Goal: Task Accomplishment & Management: Complete application form

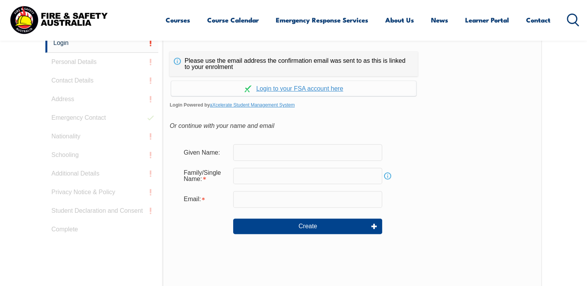
scroll to position [215, 0]
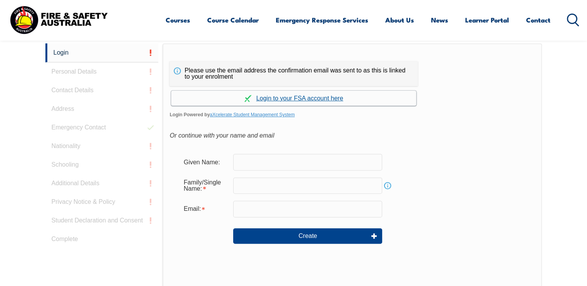
click at [321, 97] on link "Continue with aXcelerate" at bounding box center [293, 98] width 245 height 15
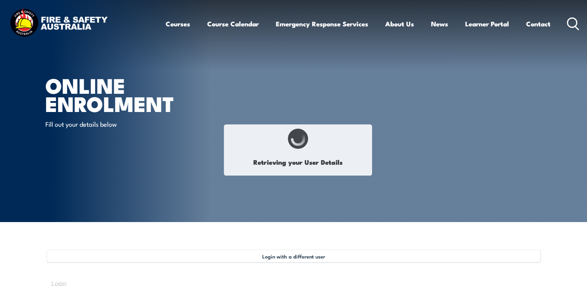
type input "[PERSON_NAME]"
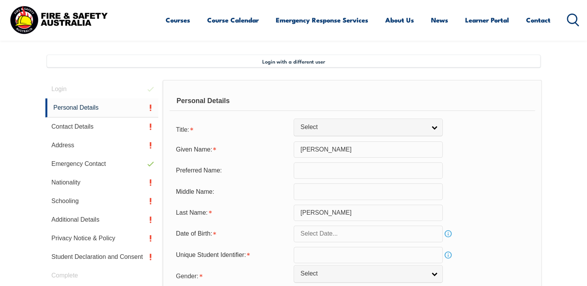
scroll to position [211, 0]
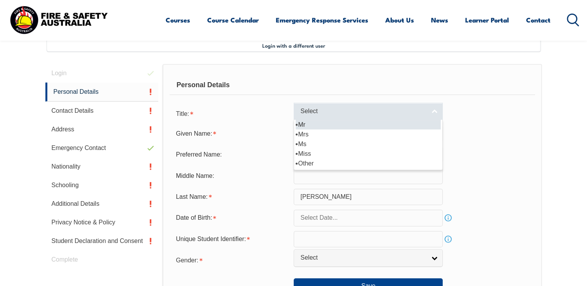
click at [435, 110] on link "Select" at bounding box center [368, 111] width 149 height 17
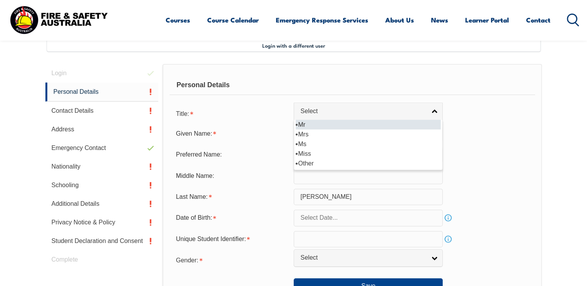
click at [328, 126] on li "Mr" at bounding box center [368, 125] width 145 height 10
select select "Mr"
click at [357, 221] on input "text" at bounding box center [368, 218] width 149 height 16
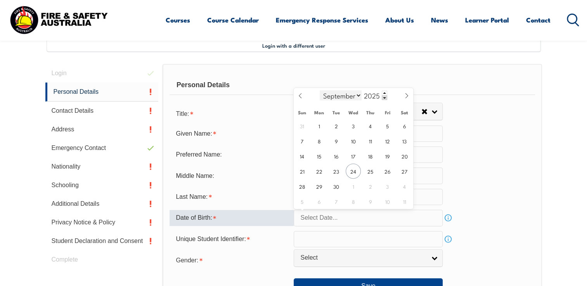
click at [357, 97] on select "January February March April May June July August September October November De…" at bounding box center [341, 95] width 42 height 10
select select "2"
click at [320, 90] on select "January February March April May June July August September October November De…" at bounding box center [341, 95] width 42 height 10
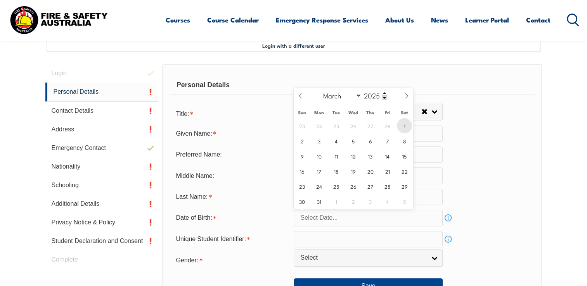
click at [407, 127] on span "1" at bounding box center [404, 125] width 15 height 15
type input "[DATE]"
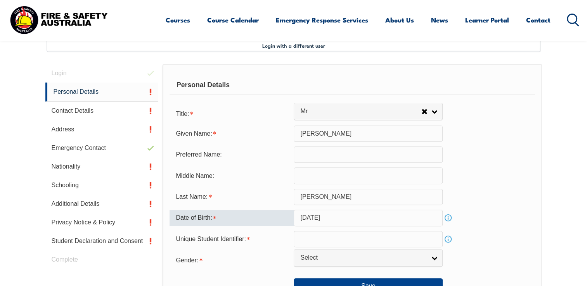
click at [396, 217] on input "[DATE]" at bounding box center [368, 218] width 149 height 16
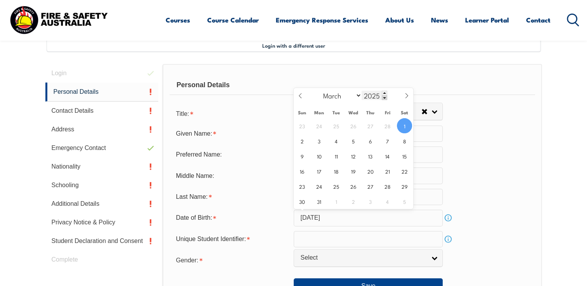
click at [383, 98] on span at bounding box center [384, 97] width 5 height 5
click at [384, 97] on span at bounding box center [384, 97] width 5 height 5
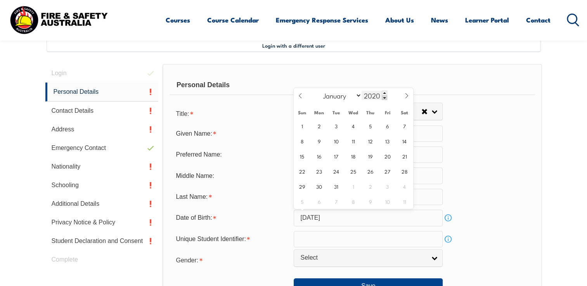
click at [384, 97] on span at bounding box center [384, 97] width 5 height 5
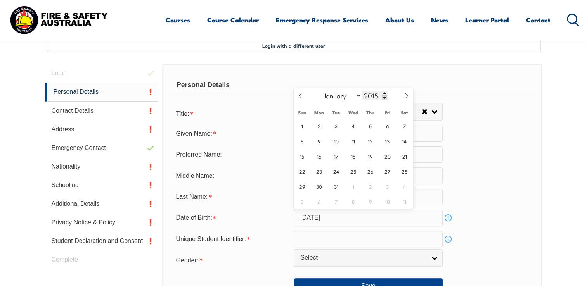
click at [384, 97] on span at bounding box center [384, 97] width 5 height 5
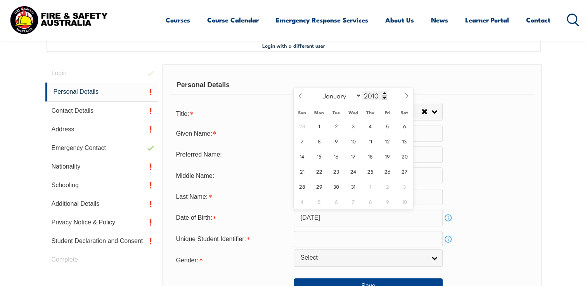
click at [384, 97] on span at bounding box center [384, 97] width 5 height 5
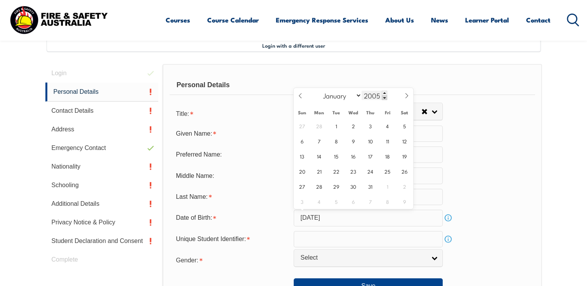
click at [384, 97] on span at bounding box center [384, 97] width 5 height 5
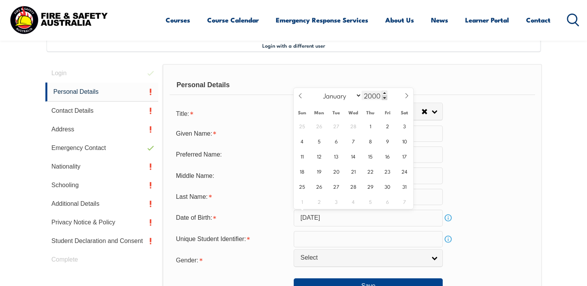
click at [384, 97] on span at bounding box center [384, 97] width 5 height 5
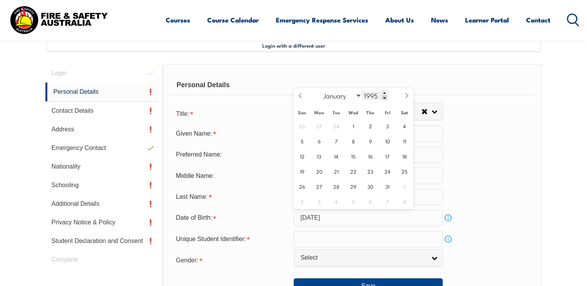
click at [384, 97] on span at bounding box center [384, 97] width 5 height 5
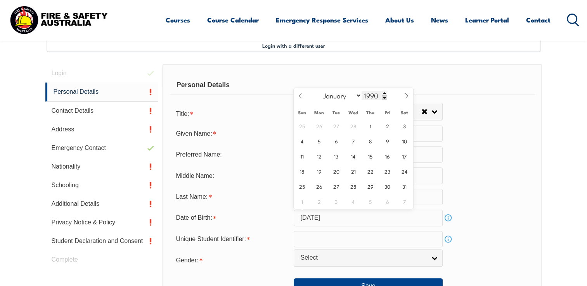
click at [384, 97] on span at bounding box center [384, 97] width 5 height 5
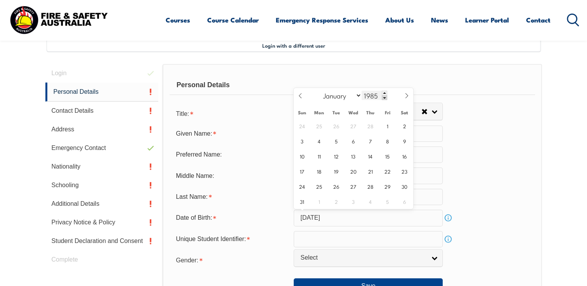
click at [384, 97] on span at bounding box center [384, 97] width 5 height 5
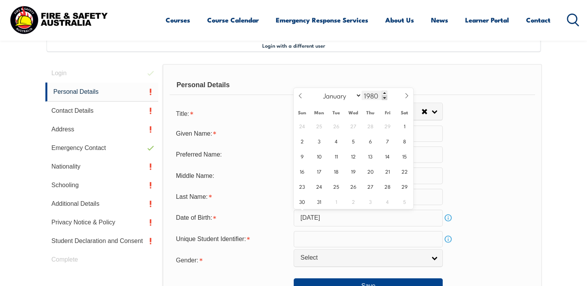
click at [384, 97] on span at bounding box center [384, 97] width 5 height 5
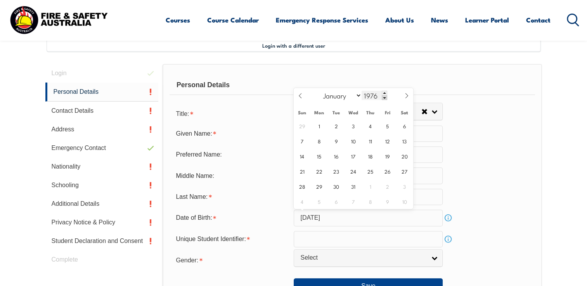
type input "1975"
click at [404, 125] on span "1" at bounding box center [404, 125] width 15 height 15
type input "[DATE]"
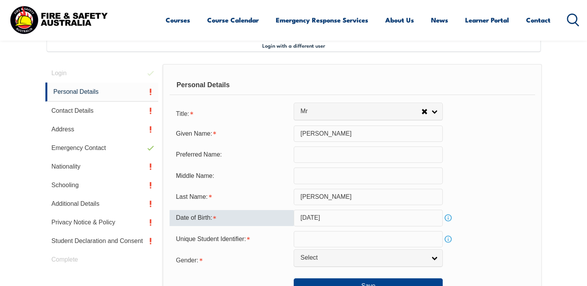
click at [315, 233] on input "text" at bounding box center [368, 239] width 149 height 16
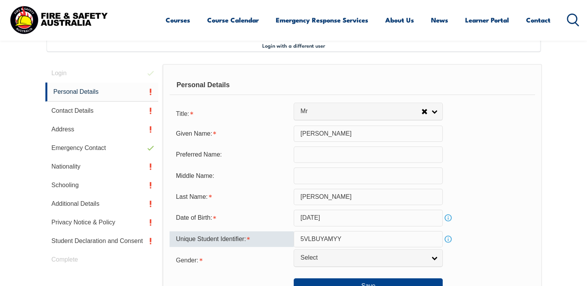
type input "5VLBUYAMYY"
click at [568, 226] on section "Login with a different user Login Personal Details Contact Details Address Emer…" at bounding box center [293, 250] width 587 height 479
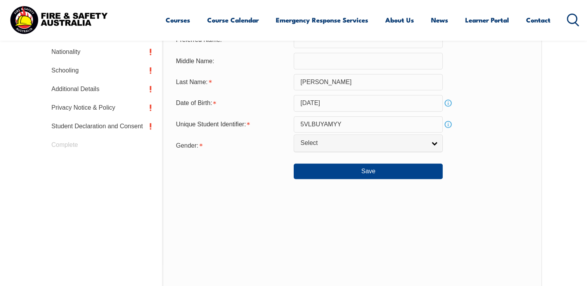
scroll to position [328, 0]
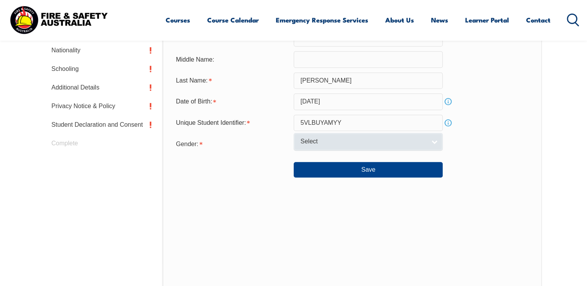
click at [436, 142] on link "Select" at bounding box center [368, 141] width 149 height 17
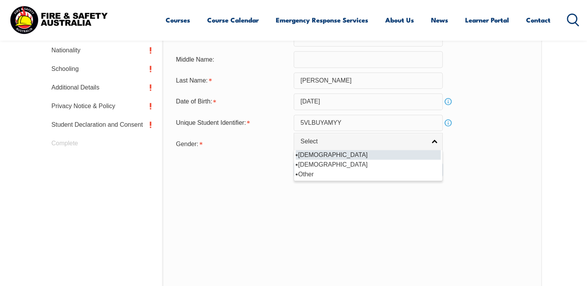
click at [310, 156] on li "[DEMOGRAPHIC_DATA]" at bounding box center [368, 155] width 145 height 10
select select "M"
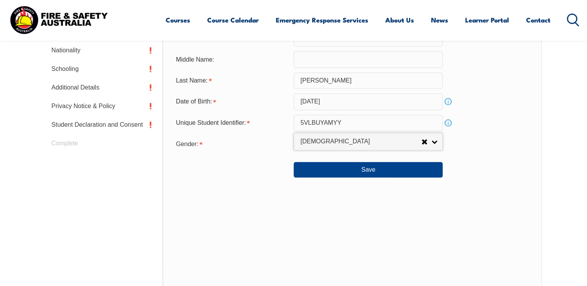
click at [451, 262] on div "Personal Details Title: Mr Mrs Ms Miss Other Mr Mr Mrs Ms Miss [PERSON_NAME] Gi…" at bounding box center [352, 118] width 379 height 341
click at [368, 170] on button "Save" at bounding box center [368, 170] width 149 height 16
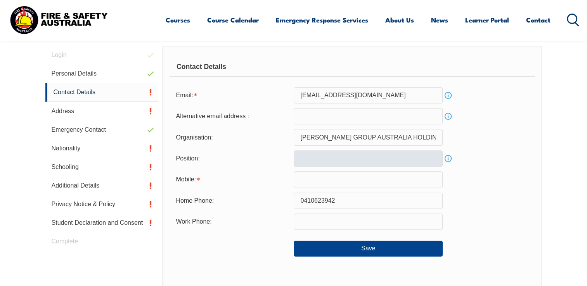
scroll to position [211, 0]
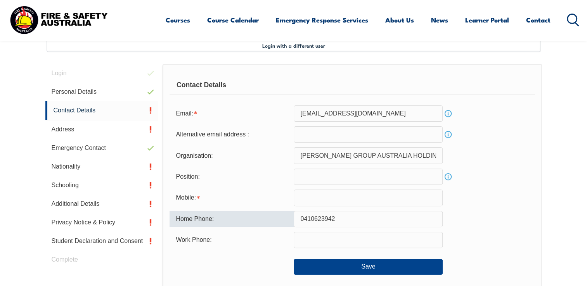
drag, startPoint x: 350, startPoint y: 220, endPoint x: 258, endPoint y: 225, distance: 92.5
click at [258, 225] on div "Home Phone: [PHONE_NUMBER]" at bounding box center [352, 219] width 365 height 16
click at [306, 198] on input "text" at bounding box center [368, 198] width 149 height 16
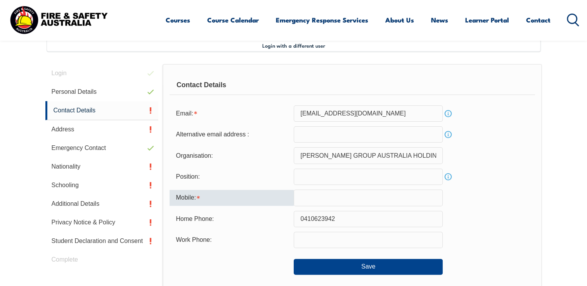
paste input "0410623942"
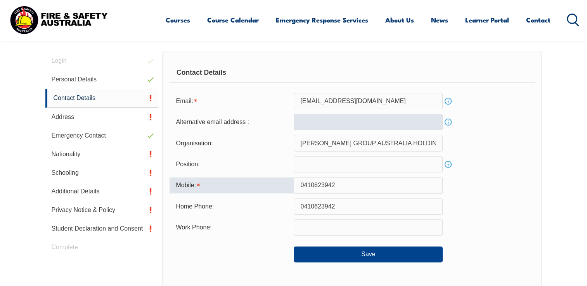
type input "0410623942"
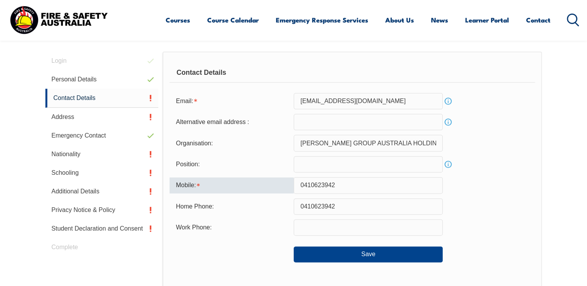
click at [310, 123] on input "email" at bounding box center [368, 122] width 149 height 16
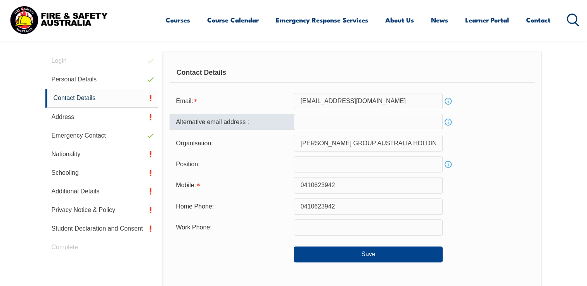
click at [302, 120] on input "email" at bounding box center [368, 122] width 149 height 16
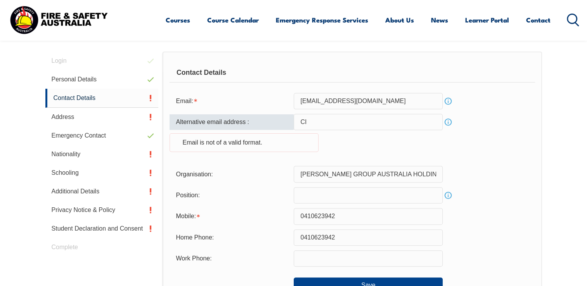
type input "C"
click at [566, 128] on section "Login with a different user Login Personal Details Contact Details Address Emer…" at bounding box center [293, 244] width 587 height 491
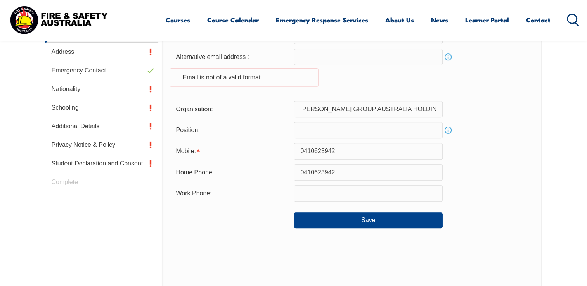
scroll to position [290, 0]
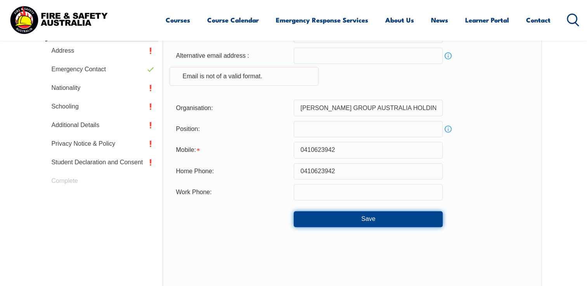
click at [371, 222] on button "Save" at bounding box center [368, 220] width 149 height 16
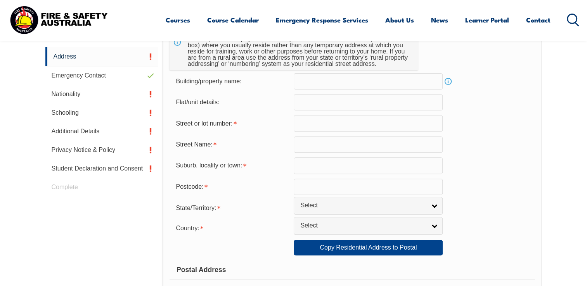
scroll to position [288, 0]
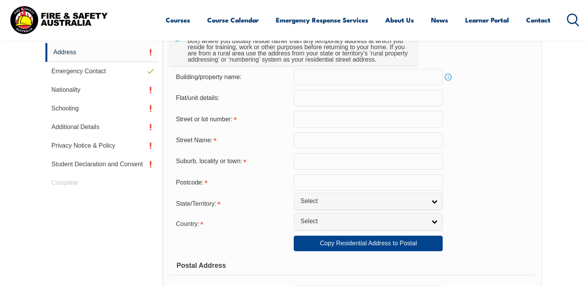
click at [304, 100] on input "text" at bounding box center [368, 98] width 149 height 16
click at [303, 120] on input "text" at bounding box center [368, 119] width 149 height 16
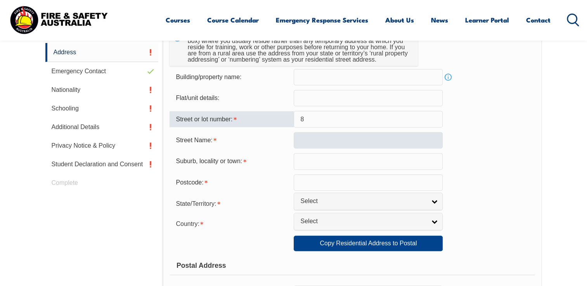
type input "8"
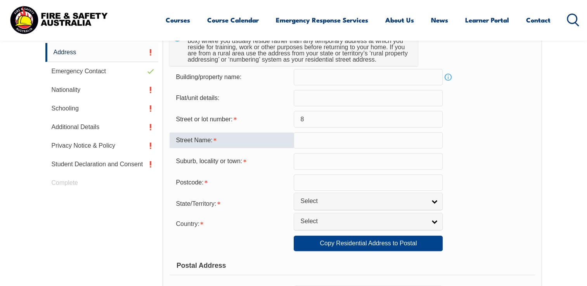
click at [302, 141] on input "text" at bounding box center [368, 140] width 149 height 16
type input "Hood Ave"
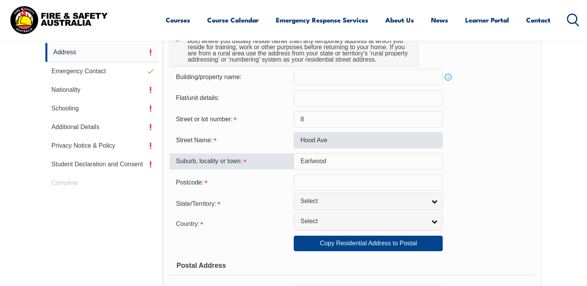
type input "Earlwood"
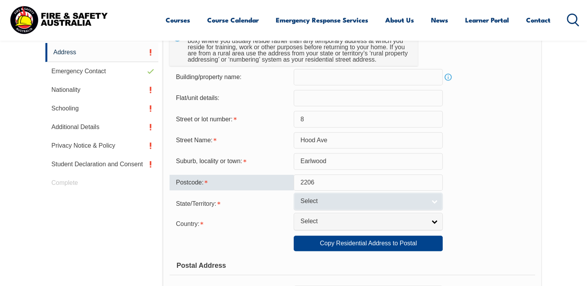
type input "2206"
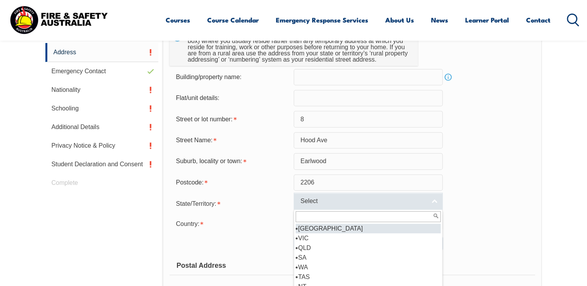
click at [313, 199] on span "Select" at bounding box center [363, 202] width 126 height 8
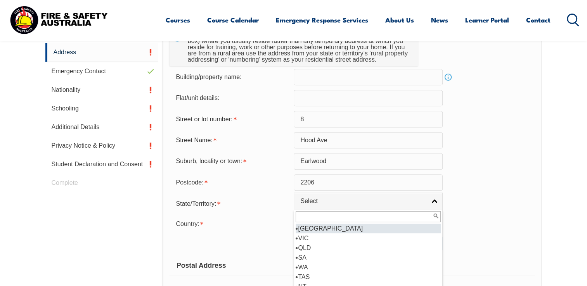
click at [319, 229] on li "[GEOGRAPHIC_DATA]" at bounding box center [368, 229] width 145 height 10
select select "[GEOGRAPHIC_DATA]"
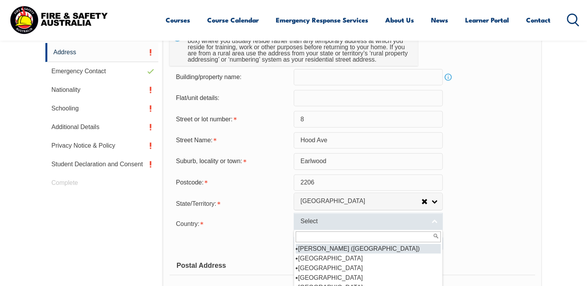
click at [346, 224] on span "Select" at bounding box center [363, 222] width 126 height 8
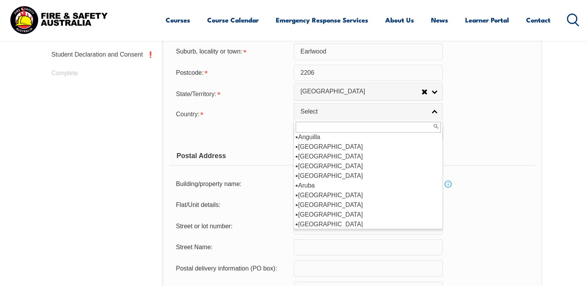
scroll to position [71, 0]
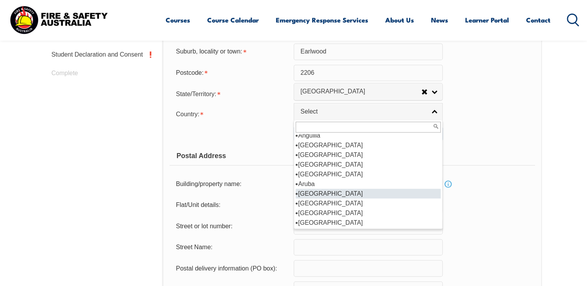
click at [316, 193] on li "[GEOGRAPHIC_DATA]" at bounding box center [368, 194] width 145 height 10
select select "1101"
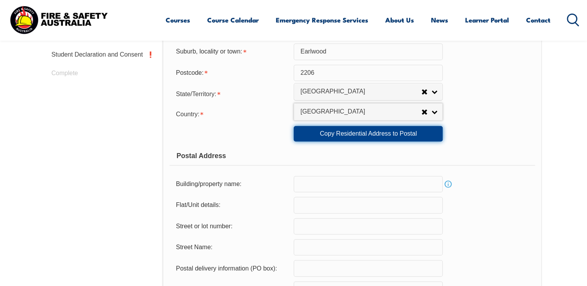
click at [388, 134] on link "Copy Residential Address to Postal" at bounding box center [368, 134] width 149 height 16
type input "8"
type input "Hood Ave"
type input "Earlwood"
select select "[GEOGRAPHIC_DATA]"
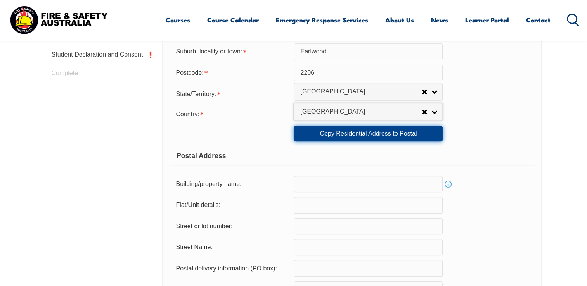
type input "2206"
select select "1101"
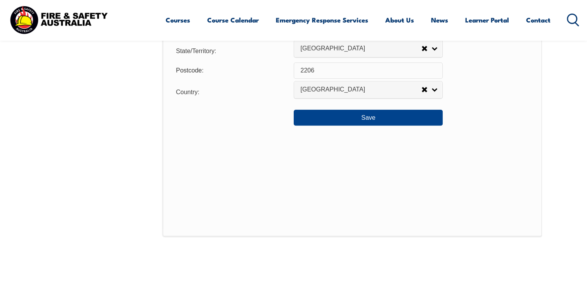
scroll to position [663, 0]
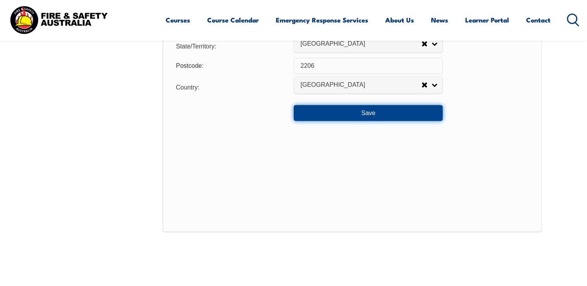
click at [375, 116] on button "Save" at bounding box center [368, 113] width 149 height 16
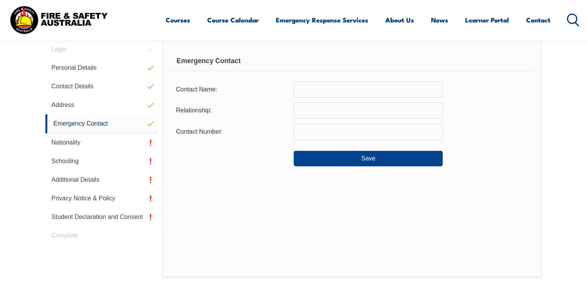
scroll to position [211, 0]
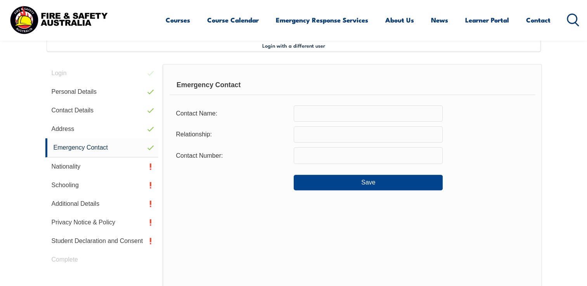
click at [322, 114] on input "text" at bounding box center [368, 114] width 149 height 16
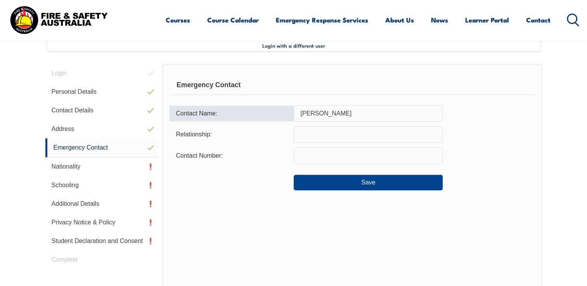
type input "[PERSON_NAME]"
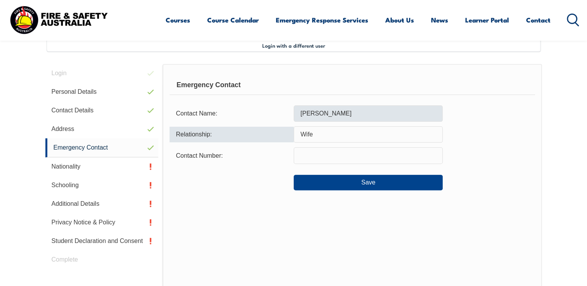
type input "Wife"
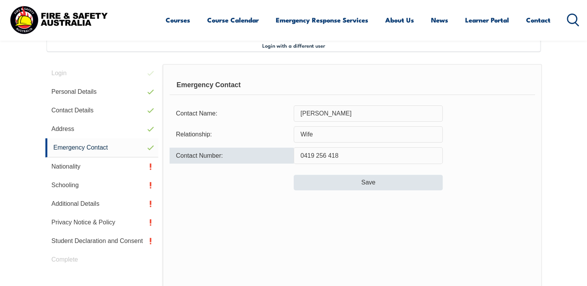
type input "0419 256 418"
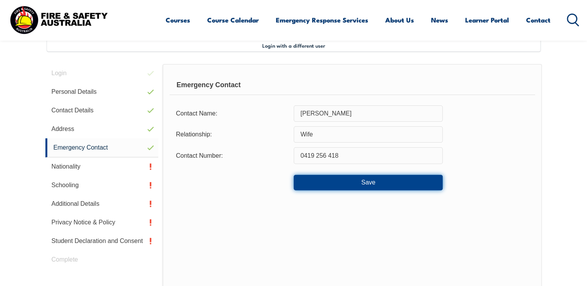
drag, startPoint x: 380, startPoint y: 180, endPoint x: 391, endPoint y: 180, distance: 10.5
click at [380, 180] on button "Save" at bounding box center [368, 183] width 149 height 16
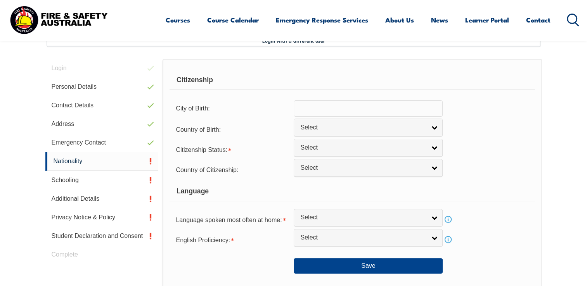
scroll to position [214, 0]
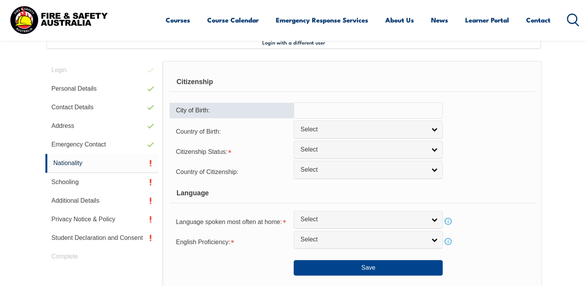
click at [322, 111] on input "text" at bounding box center [368, 110] width 149 height 16
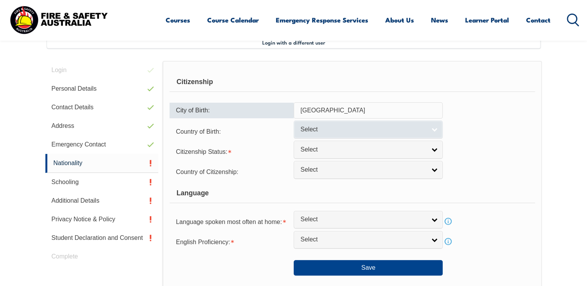
type input "[GEOGRAPHIC_DATA]"
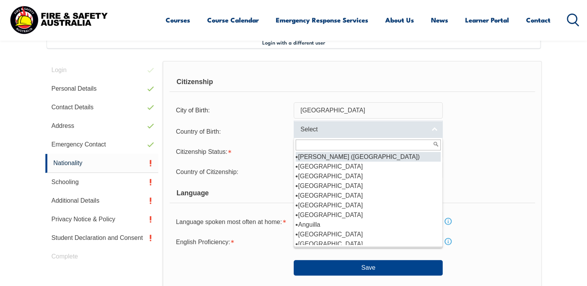
click at [332, 133] on span "Select" at bounding box center [363, 130] width 126 height 8
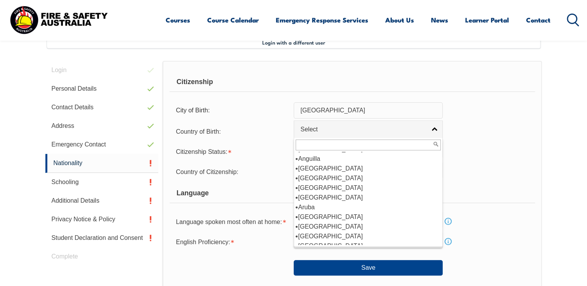
scroll to position [71, 0]
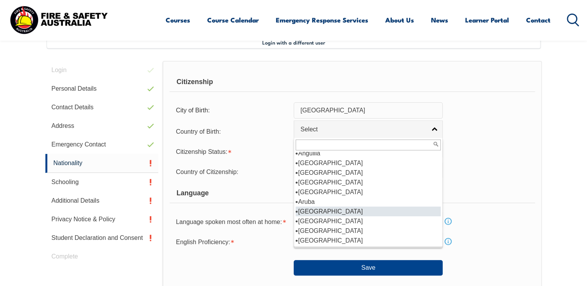
click at [311, 211] on li "[GEOGRAPHIC_DATA]" at bounding box center [368, 212] width 145 height 10
select select "1101"
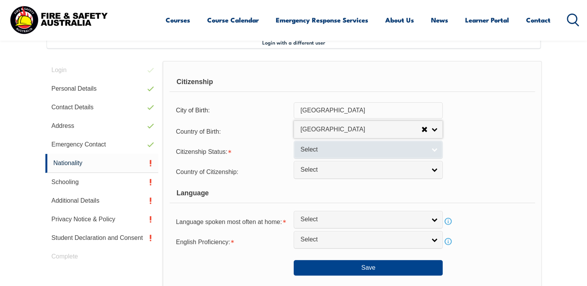
click at [436, 150] on link "Select" at bounding box center [368, 149] width 149 height 17
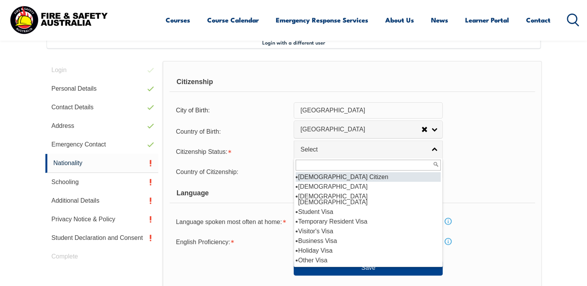
click at [336, 179] on li "[DEMOGRAPHIC_DATA] Citizen" at bounding box center [368, 177] width 145 height 10
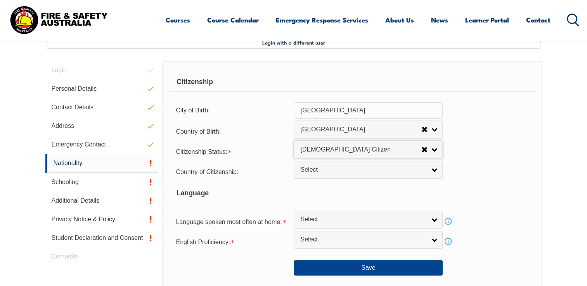
select select "1"
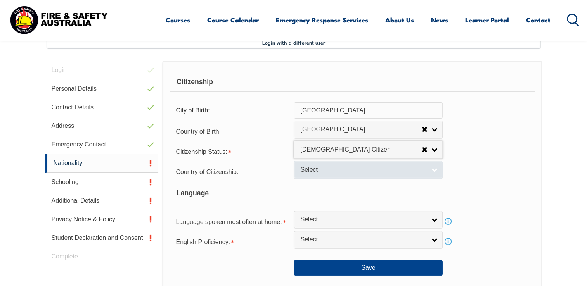
click at [439, 170] on link "Select" at bounding box center [368, 169] width 149 height 17
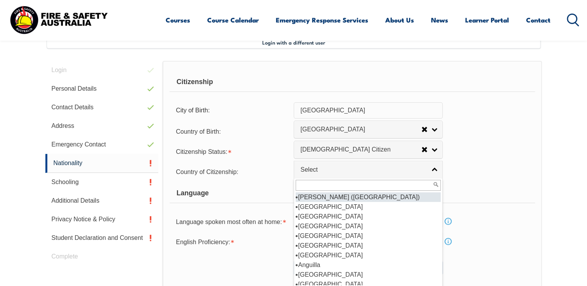
click at [510, 145] on div "Citizenship Status: [DEMOGRAPHIC_DATA] Citizen [DEMOGRAPHIC_DATA] Citizen [DEMO…" at bounding box center [352, 152] width 365 height 16
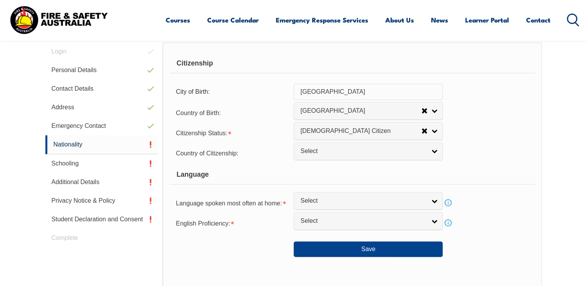
scroll to position [253, 0]
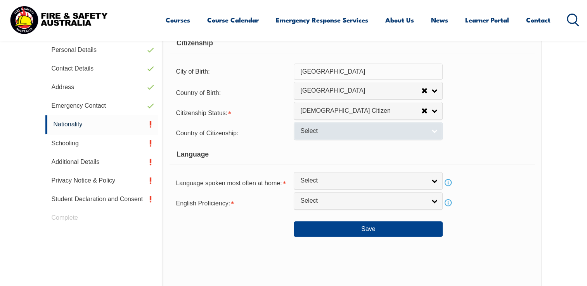
click at [439, 131] on link "Select" at bounding box center [368, 130] width 149 height 17
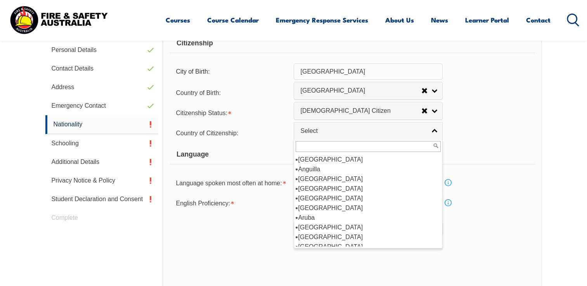
scroll to position [62, 0]
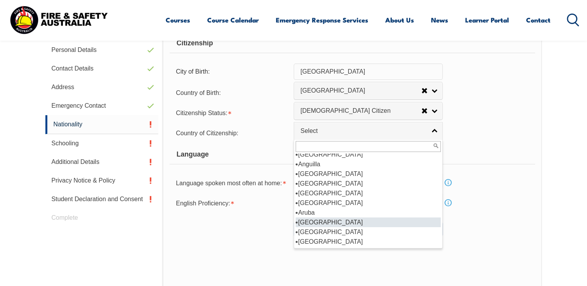
click at [309, 223] on li "[GEOGRAPHIC_DATA]" at bounding box center [368, 223] width 145 height 10
select select "1101"
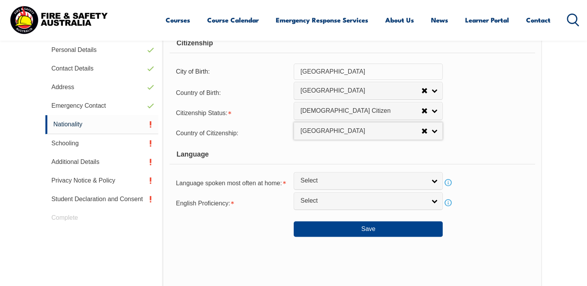
click at [488, 136] on div "Country of Citizenship: [GEOGRAPHIC_DATA] ([DEMOGRAPHIC_DATA]) [GEOGRAPHIC_DATA…" at bounding box center [352, 133] width 365 height 16
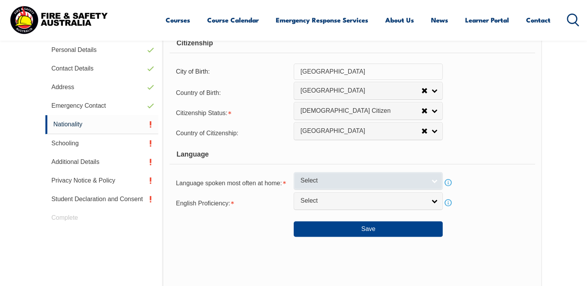
click at [431, 182] on link "Select" at bounding box center [368, 180] width 149 height 17
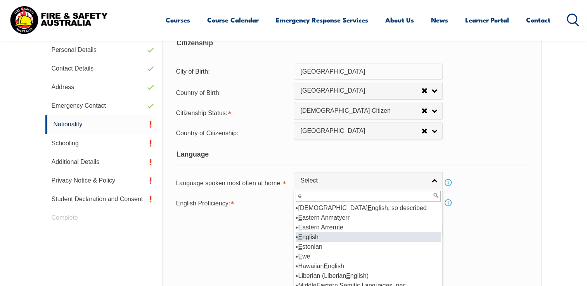
type input "e"
click at [305, 238] on li "E nglish" at bounding box center [368, 238] width 145 height 10
select select "1201"
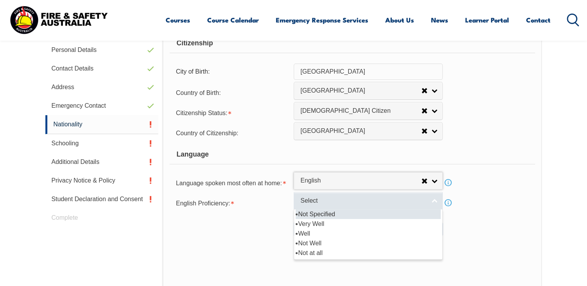
click at [357, 201] on span "Select" at bounding box center [363, 201] width 126 height 8
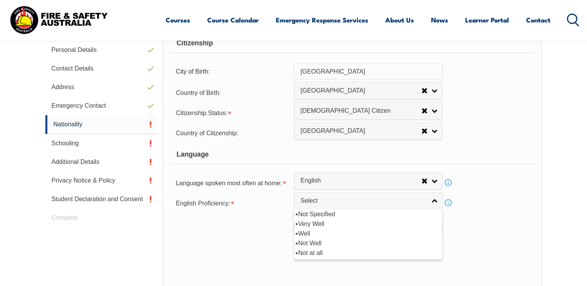
click at [506, 224] on div "Save" at bounding box center [352, 226] width 365 height 22
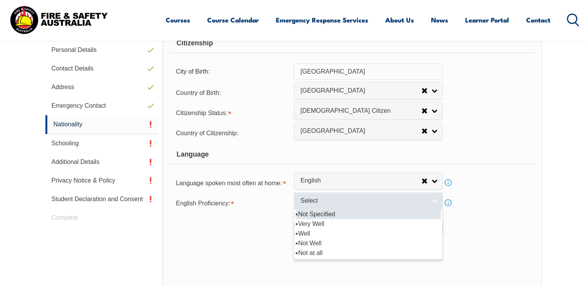
click at [333, 200] on span "Select" at bounding box center [363, 201] width 126 height 8
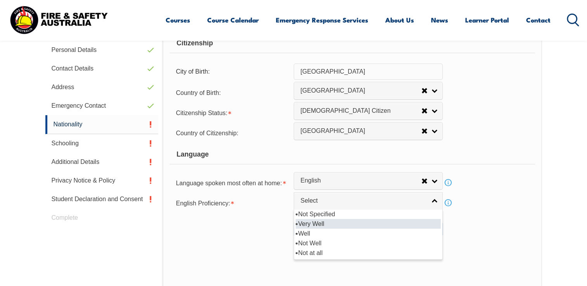
click at [318, 226] on li "Very Well" at bounding box center [368, 224] width 145 height 10
select select "1"
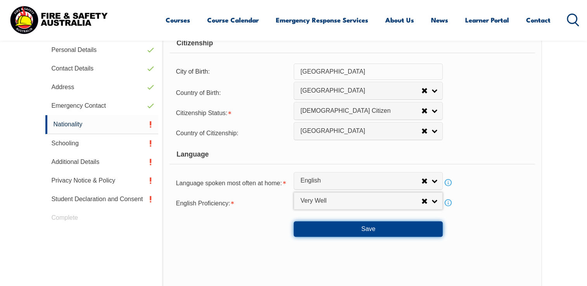
click at [368, 228] on button "Save" at bounding box center [368, 230] width 149 height 16
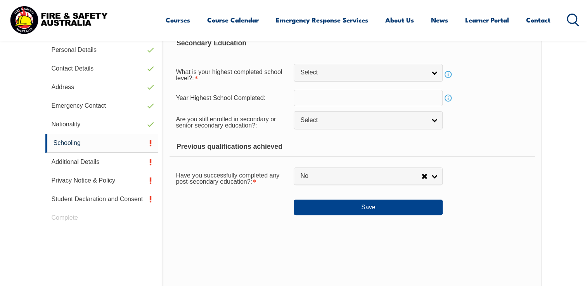
scroll to position [211, 0]
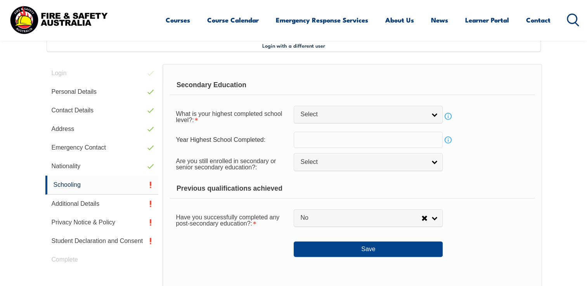
click at [419, 125] on div "What is your highest completed school level?: Did not attend school Year 8 or B…" at bounding box center [352, 117] width 365 height 22
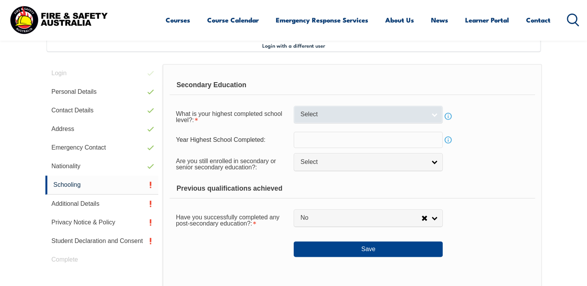
click at [427, 118] on link "Select" at bounding box center [368, 114] width 149 height 17
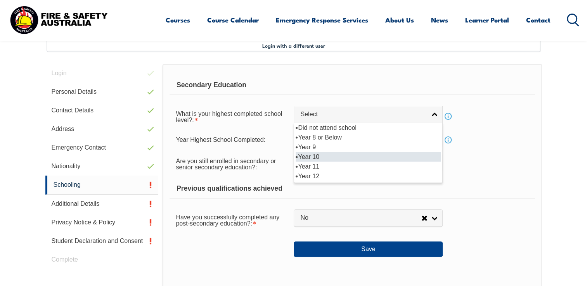
click at [318, 156] on li "Year 10" at bounding box center [368, 157] width 145 height 10
select select "10"
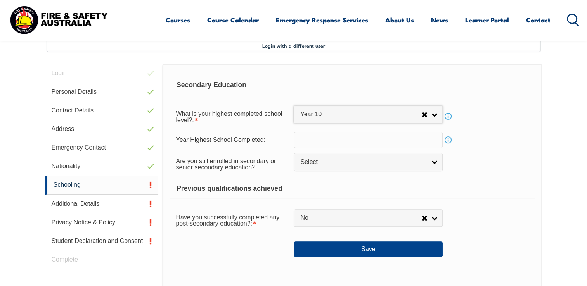
click at [502, 130] on form "Secondary Education What is your highest completed school level?: Did not atten…" at bounding box center [352, 167] width 365 height 182
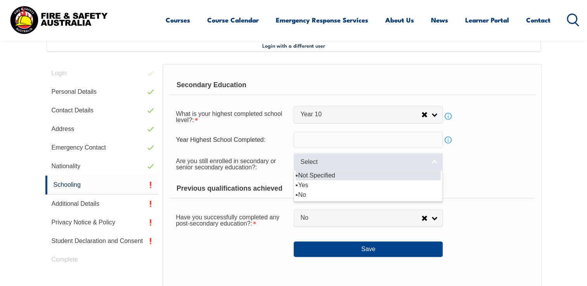
click at [439, 164] on link "Select" at bounding box center [368, 161] width 149 height 17
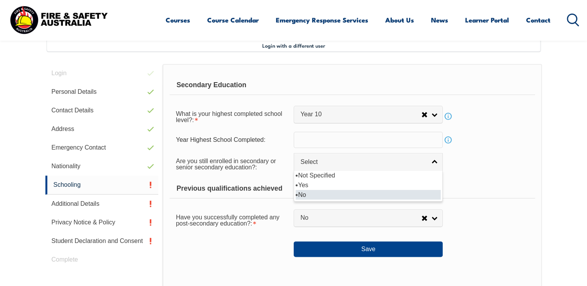
click at [309, 197] on li "No" at bounding box center [368, 195] width 145 height 10
select select "false"
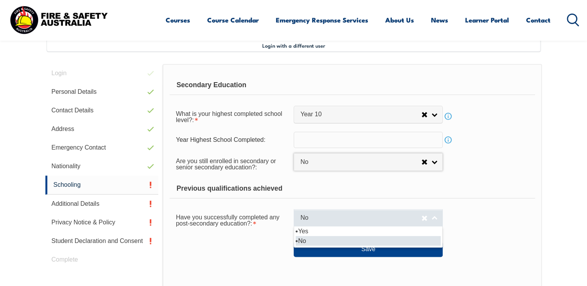
click at [437, 220] on link "No" at bounding box center [368, 218] width 149 height 17
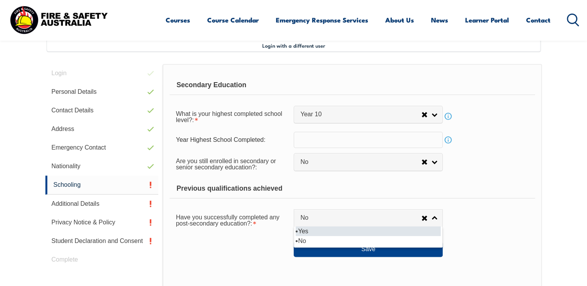
click at [326, 230] on li "Yes" at bounding box center [368, 232] width 145 height 10
select select "true"
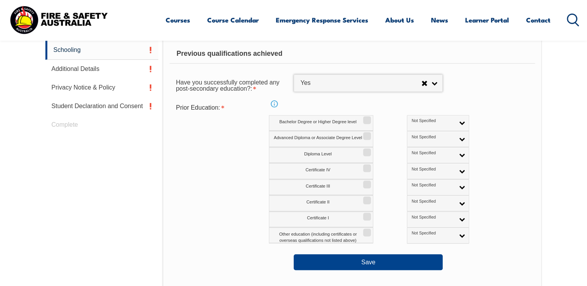
scroll to position [349, 0]
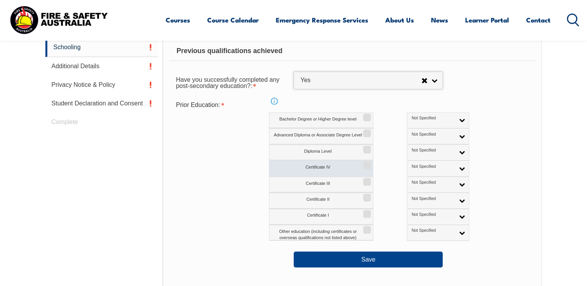
click at [368, 163] on input "Certificate IV" at bounding box center [366, 163] width 5 height 1
checkbox input "true"
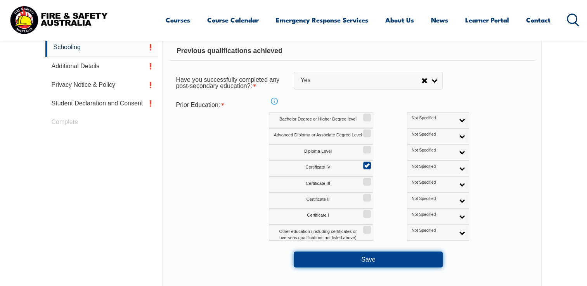
click at [375, 265] on button "Save" at bounding box center [368, 260] width 149 height 16
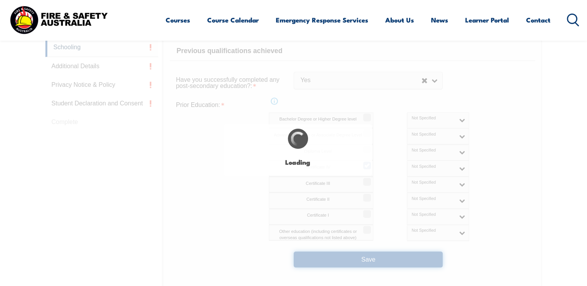
select select
select select "false"
select select "true"
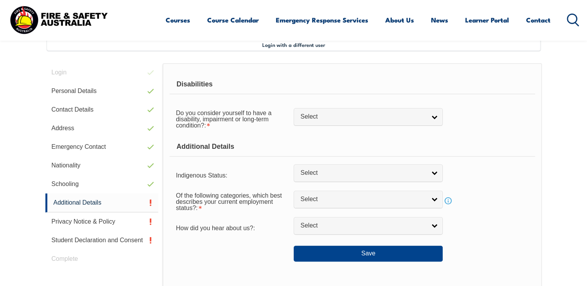
scroll to position [211, 0]
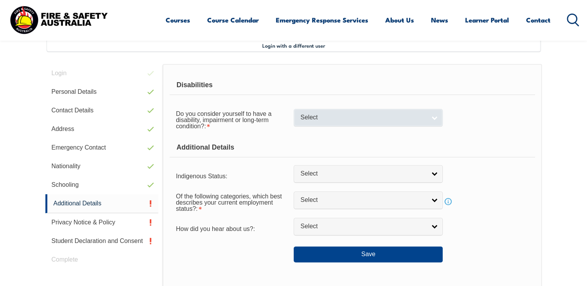
click at [436, 123] on link "Select" at bounding box center [368, 117] width 149 height 17
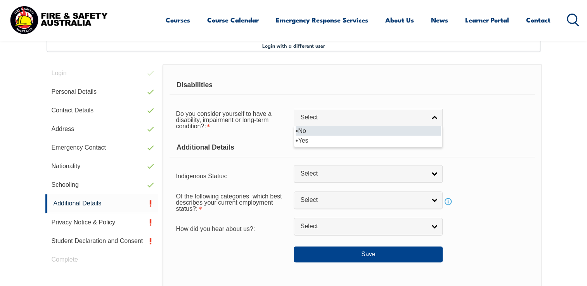
click at [316, 130] on li "No" at bounding box center [368, 131] width 145 height 10
select select "false"
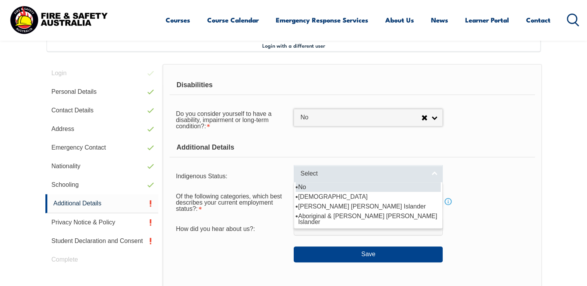
click at [435, 175] on link "Select" at bounding box center [368, 173] width 149 height 17
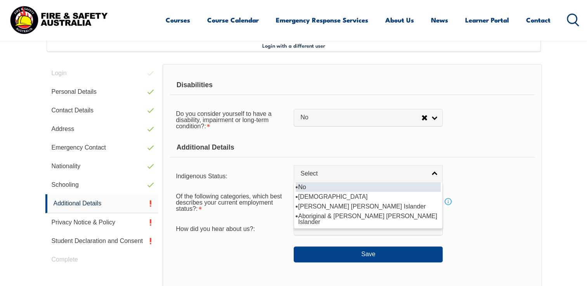
click at [340, 186] on li "No" at bounding box center [368, 187] width 145 height 10
select select "4"
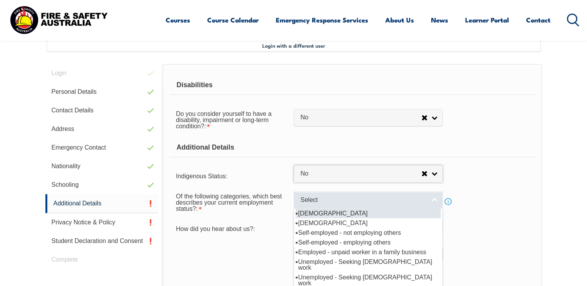
click at [436, 201] on link "Select" at bounding box center [368, 200] width 149 height 17
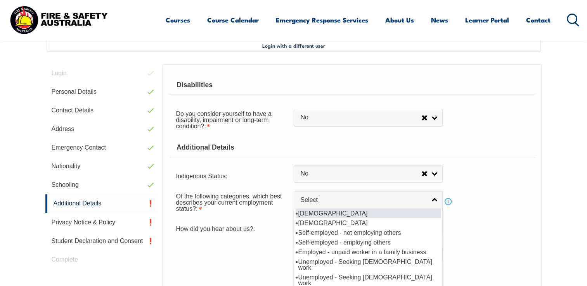
click at [304, 212] on li "[DEMOGRAPHIC_DATA]" at bounding box center [368, 214] width 145 height 10
select select "1"
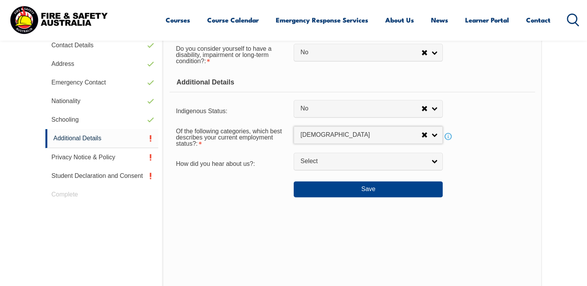
scroll to position [290, 0]
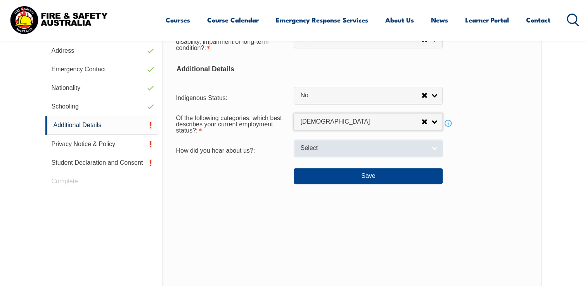
click at [429, 150] on link "Select" at bounding box center [368, 148] width 149 height 17
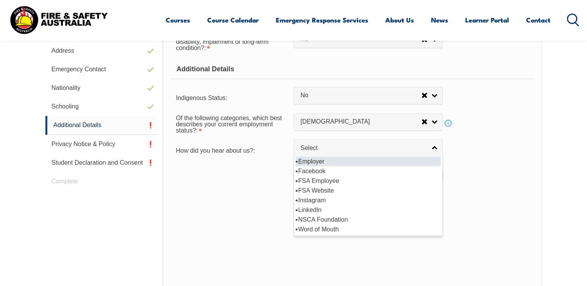
click at [316, 160] on li "Employer" at bounding box center [368, 162] width 145 height 10
select select "8019"
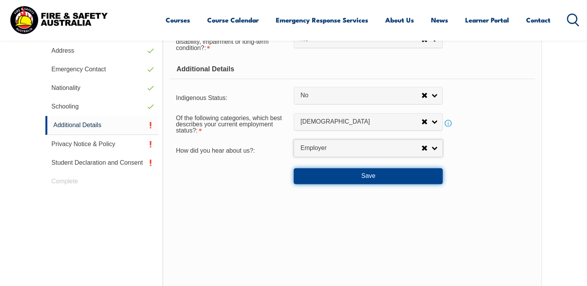
click at [371, 176] on button "Save" at bounding box center [368, 176] width 149 height 16
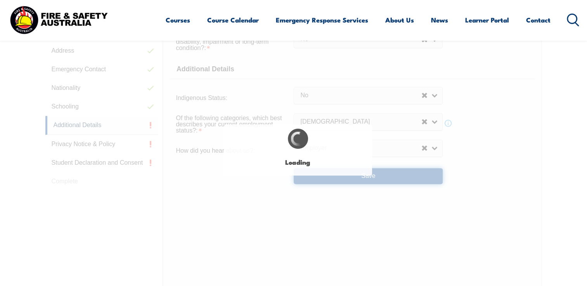
select select "false"
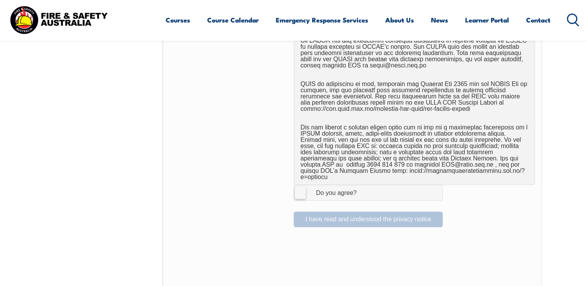
scroll to position [489, 0]
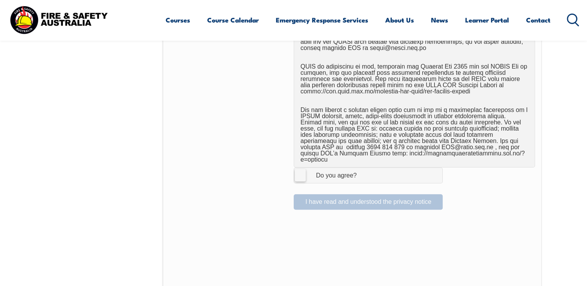
click at [302, 172] on label "I Agree Do you agree?" at bounding box center [368, 176] width 149 height 16
click at [363, 172] on input "I Agree Do you agree?" at bounding box center [369, 175] width 13 height 15
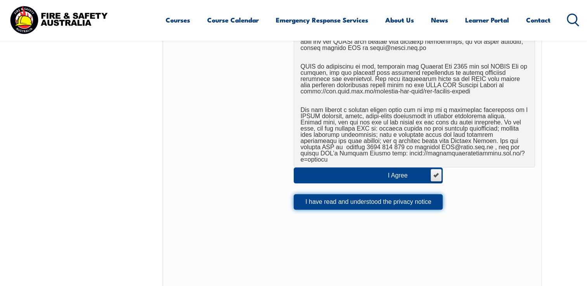
click at [408, 197] on button "I have read and understood the privacy notice" at bounding box center [368, 202] width 149 height 16
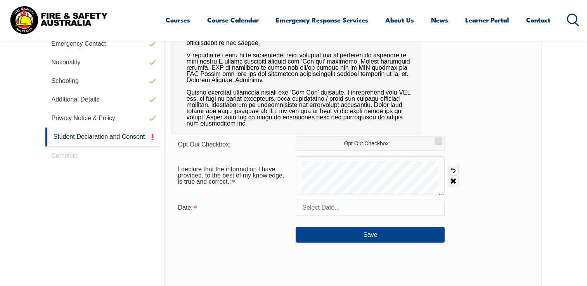
scroll to position [320, 0]
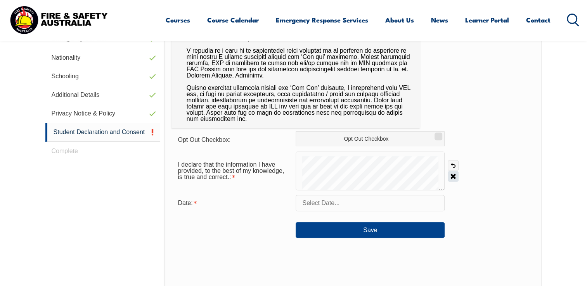
click at [455, 179] on link "Clear" at bounding box center [453, 176] width 11 height 11
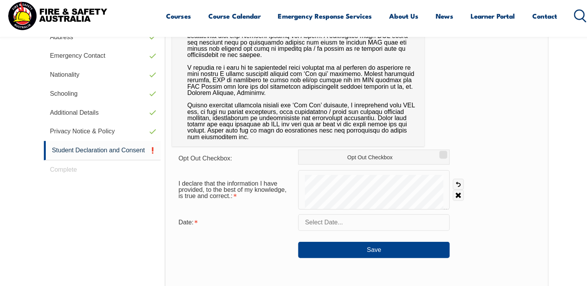
scroll to position [297, 0]
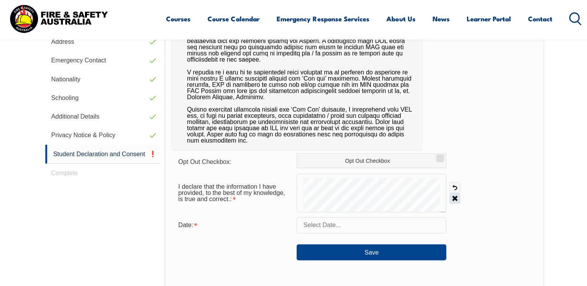
click at [448, 199] on link "Clear" at bounding box center [453, 199] width 11 height 11
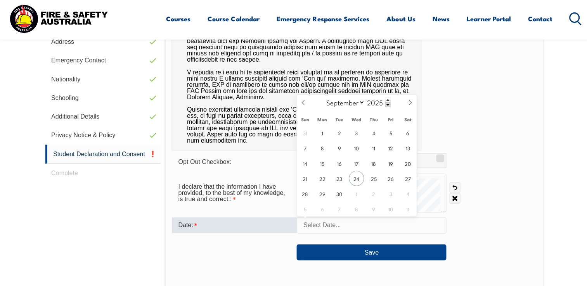
click at [375, 230] on input "text" at bounding box center [370, 226] width 149 height 16
click at [356, 177] on span "24" at bounding box center [355, 179] width 15 height 15
type input "[DATE]"
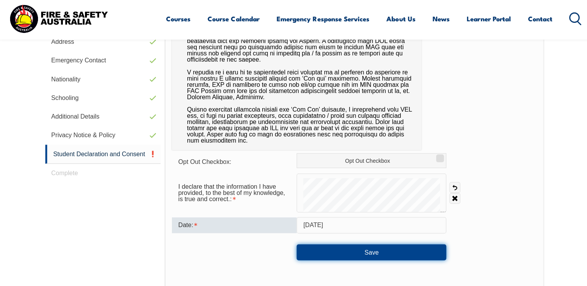
click at [364, 253] on button "Save" at bounding box center [370, 253] width 149 height 16
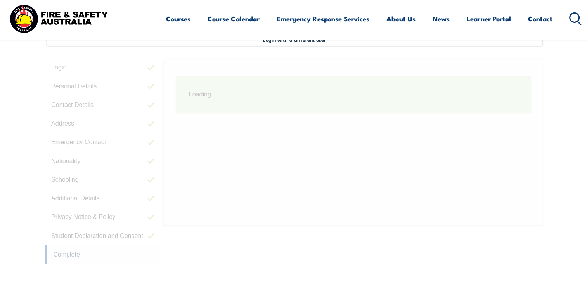
scroll to position [211, 0]
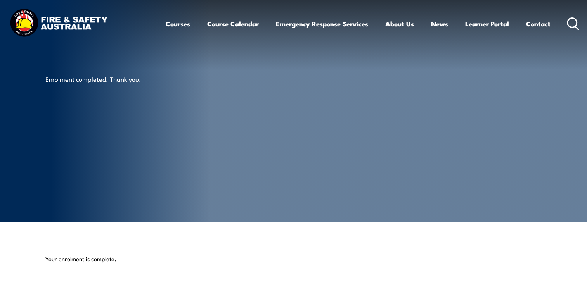
click at [316, 165] on article "Enrolment completed. Thank you." at bounding box center [293, 111] width 497 height 222
